Goal: Check status: Check status

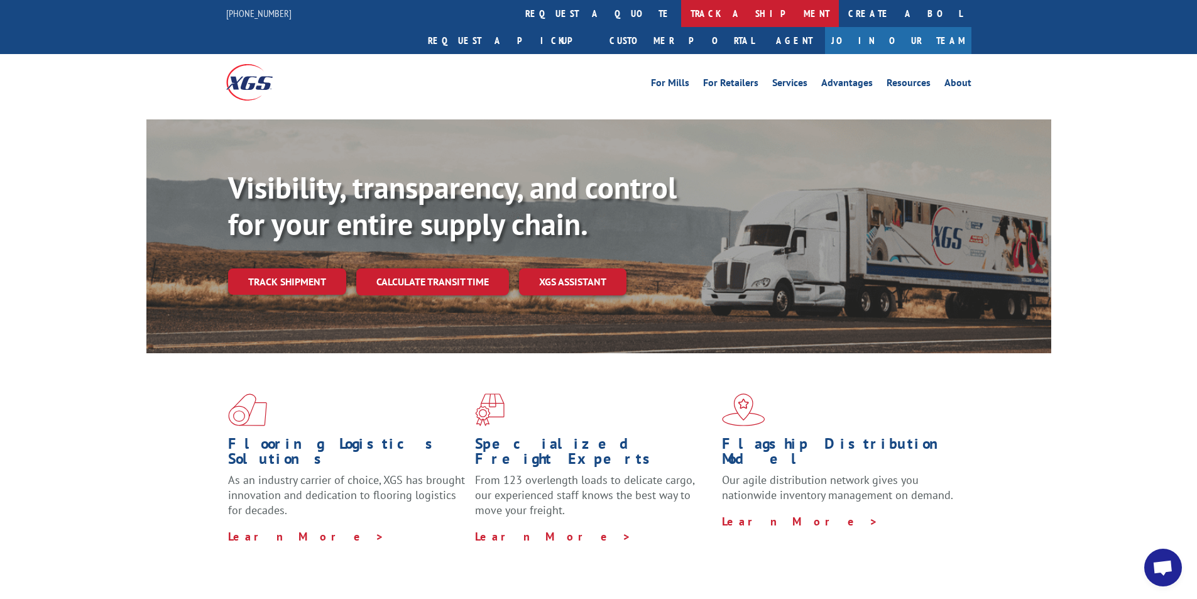
click at [681, 12] on link "track a shipment" at bounding box center [760, 13] width 158 height 27
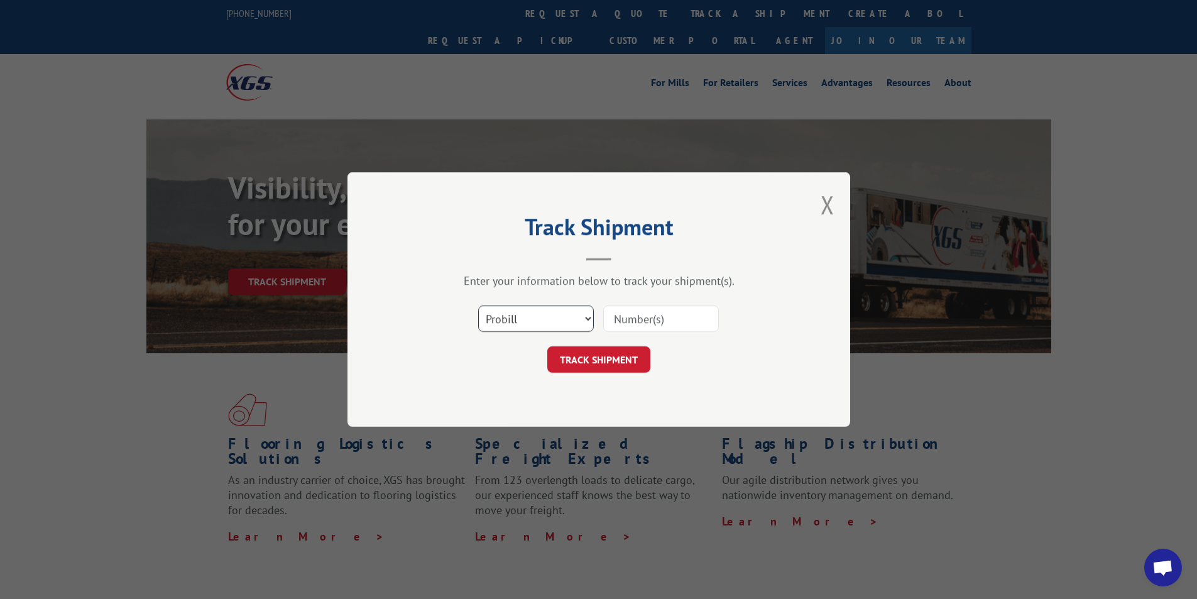
click at [579, 322] on select "Select category... Probill BOL PO" at bounding box center [536, 318] width 116 height 26
select select "bol"
click at [478, 305] on select "Select category... Probill BOL PO" at bounding box center [536, 318] width 116 height 26
click at [631, 325] on input at bounding box center [661, 318] width 116 height 26
paste input "5311471"
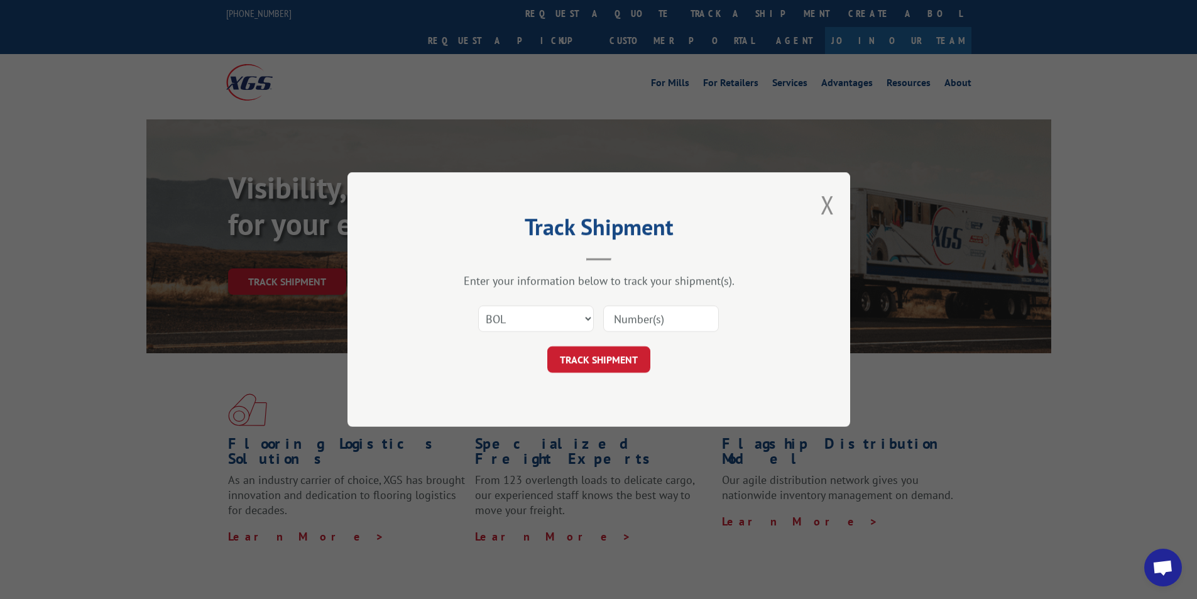
type input "5311471"
click button "TRACK SHIPMENT" at bounding box center [598, 359] width 103 height 26
